Goal: Complete application form

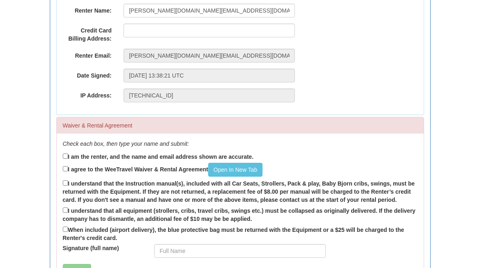
scroll to position [176, 0]
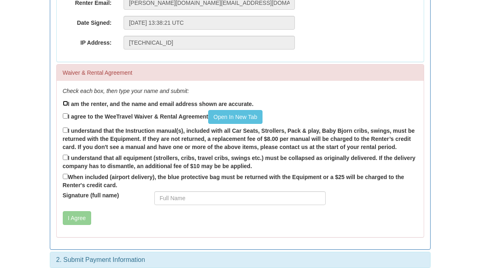
click at [63, 104] on input "I am the renter, and the name and email address shown are accurate." at bounding box center [65, 103] width 5 height 5
checkbox input "true"
click at [63, 115] on input "I agree to the WeeTravel Waiver & Rental Agreement Open In [GEOGRAPHIC_DATA]" at bounding box center [65, 115] width 5 height 5
checkbox input "true"
click at [63, 133] on label "I understand that the Instruction manual(s), included with all Car Seats, Strol…" at bounding box center [240, 138] width 355 height 25
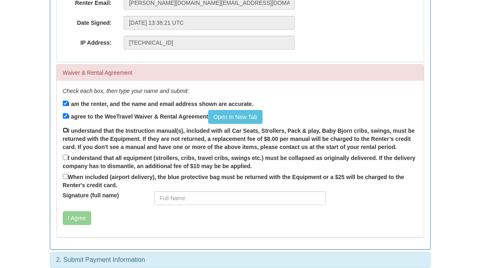
click at [63, 133] on input "I understand that the Instruction manual(s), included with all Car Seats, Strol…" at bounding box center [65, 129] width 5 height 5
checkbox input "true"
click at [63, 156] on input "I understand that all equipment (strollers, cribs, travel cribs, swings etc.) m…" at bounding box center [65, 156] width 5 height 5
checkbox input "true"
click at [63, 176] on input "When included (airport delivery), the blue protective bag must be returned with…" at bounding box center [65, 175] width 5 height 5
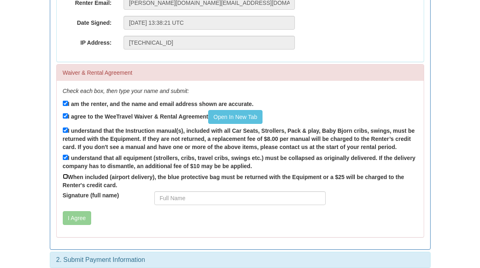
checkbox input "true"
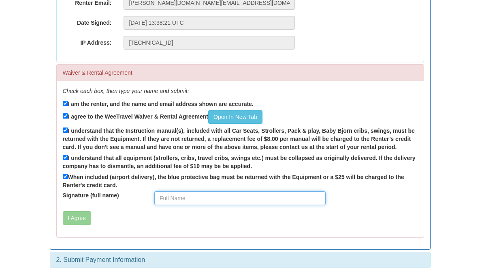
click at [154, 191] on input "Signature (full name)" at bounding box center [239, 198] width 171 height 14
type input "[PERSON_NAME]"
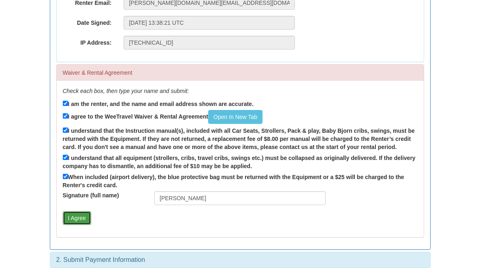
click at [63, 211] on button "I Agree" at bounding box center [77, 218] width 28 height 14
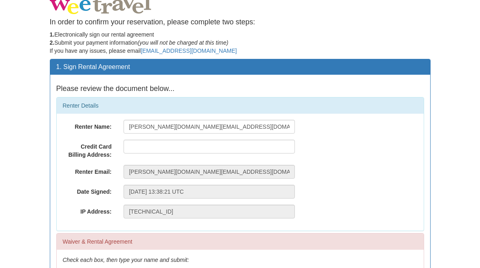
scroll to position [10, 0]
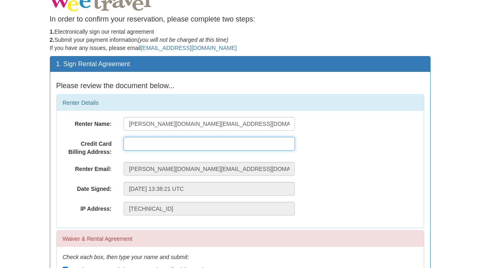
click at [137, 144] on input "text" at bounding box center [209, 144] width 171 height 14
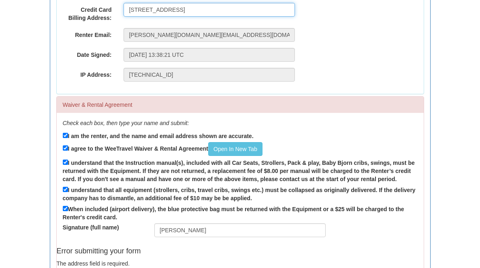
scroll to position [204, 0]
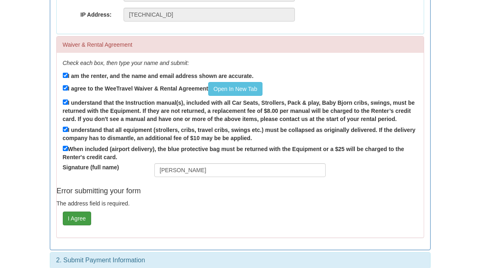
type input "[STREET_ADDRESS]"
click at [63, 214] on button "I Agree" at bounding box center [77, 218] width 28 height 14
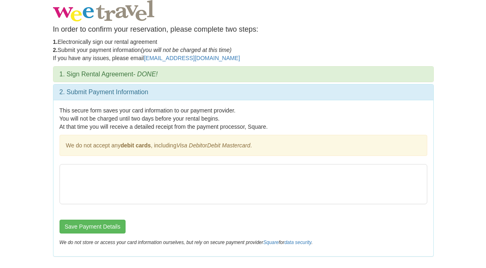
scroll to position [0, 0]
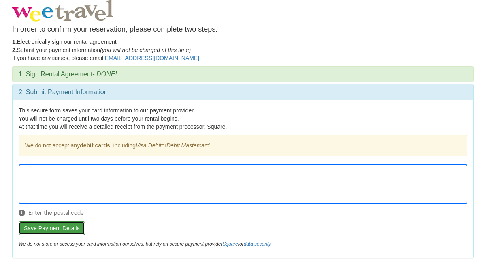
click at [71, 230] on button "Save Payment Details" at bounding box center [52, 228] width 66 height 14
click at [62, 229] on button "Save Payment Details" at bounding box center [52, 228] width 66 height 14
